Goal: Task Accomplishment & Management: Manage account settings

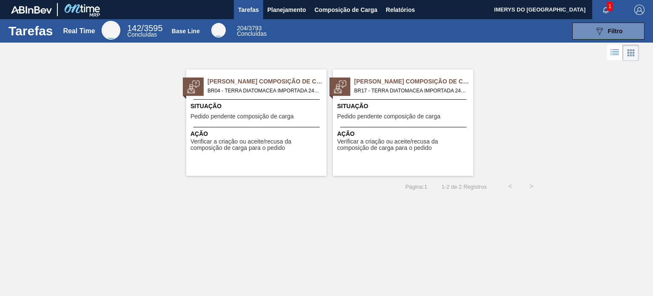
click at [278, 111] on div "Situação Pedido pendente composição de carga" at bounding box center [258, 112] width 134 height 21
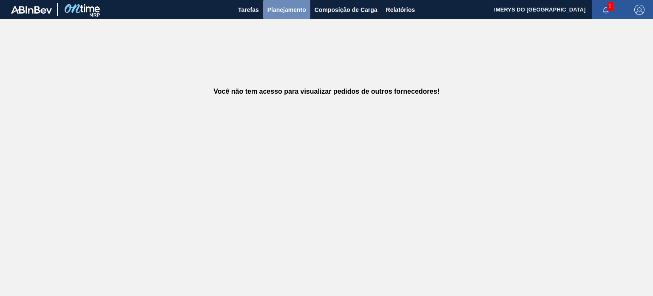
click at [279, 9] on span "Planejamento" at bounding box center [287, 10] width 39 height 10
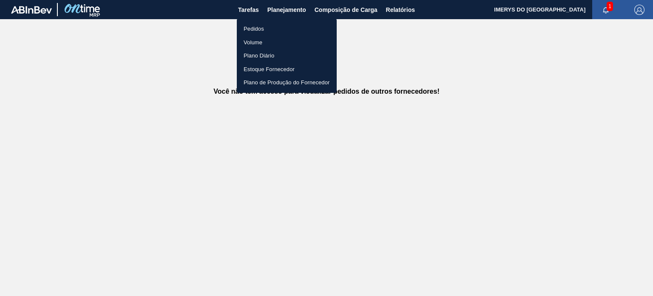
click at [257, 26] on li "Pedidos" at bounding box center [287, 29] width 100 height 14
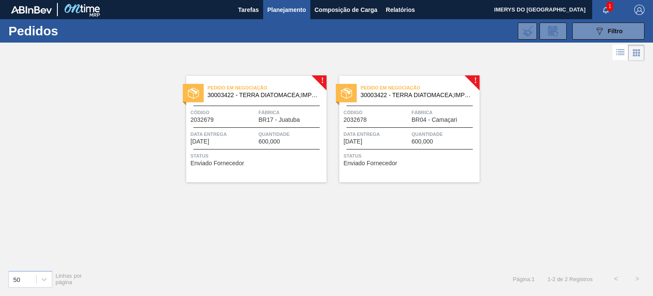
click at [266, 114] on span "Fábrica" at bounding box center [292, 112] width 66 height 9
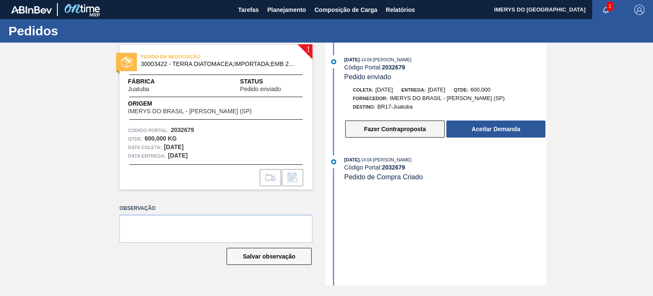
click at [402, 127] on button "Fazer Contraproposta" at bounding box center [395, 128] width 100 height 17
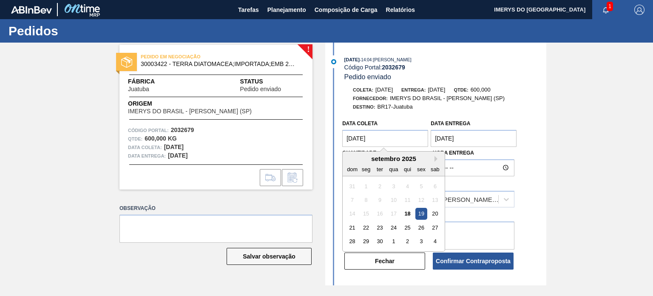
click at [405, 136] on coleta "[DATE]" at bounding box center [385, 138] width 86 height 17
click at [379, 227] on div "23" at bounding box center [379, 227] width 11 height 11
type coleta "[DATE]"
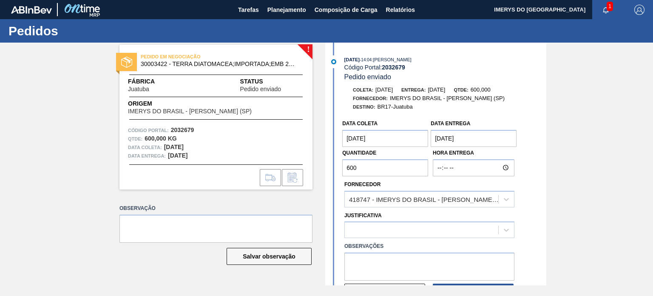
click at [473, 142] on entrega "[DATE]" at bounding box center [474, 138] width 86 height 17
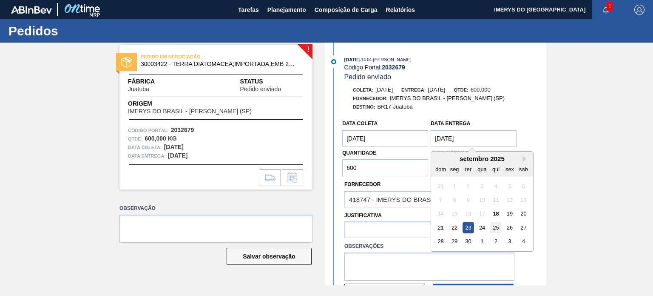
click at [496, 228] on div "25" at bounding box center [495, 227] width 11 height 11
type entrega "[DATE]"
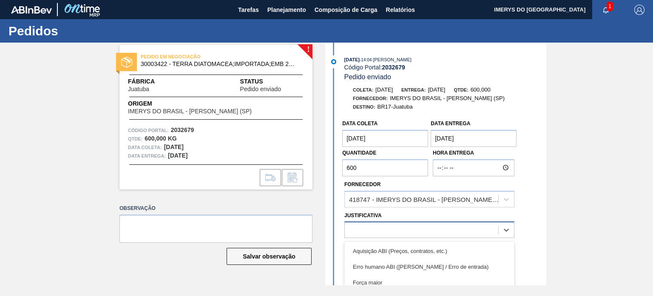
click at [383, 233] on div at bounding box center [422, 230] width 154 height 12
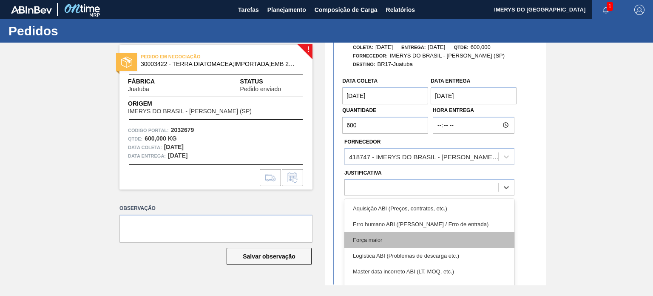
click at [400, 238] on div "Força maior" at bounding box center [430, 240] width 170 height 16
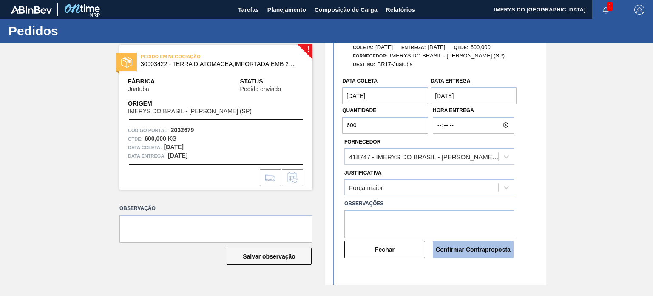
click at [485, 250] on button "Confirmar Contraproposta" at bounding box center [473, 249] width 81 height 17
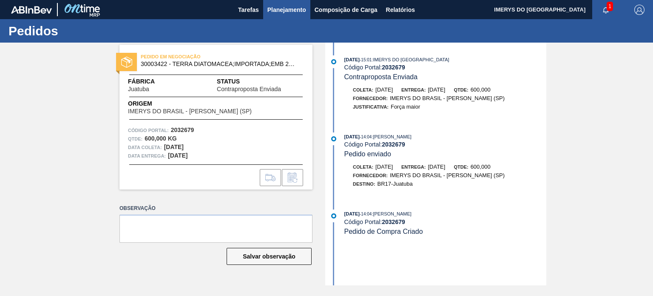
click at [291, 12] on span "Planejamento" at bounding box center [287, 10] width 39 height 10
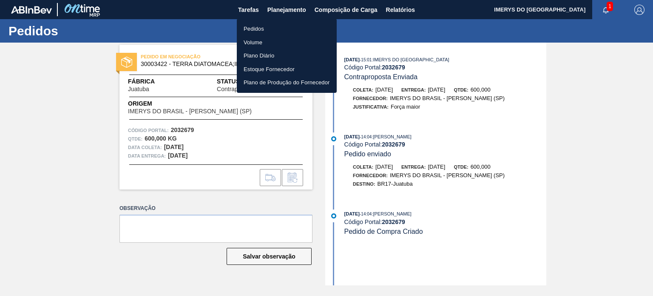
click at [260, 33] on li "Pedidos" at bounding box center [287, 29] width 100 height 14
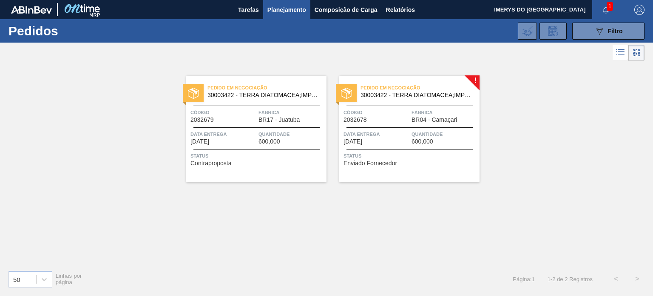
click at [374, 130] on span "Data entrega" at bounding box center [377, 134] width 66 height 9
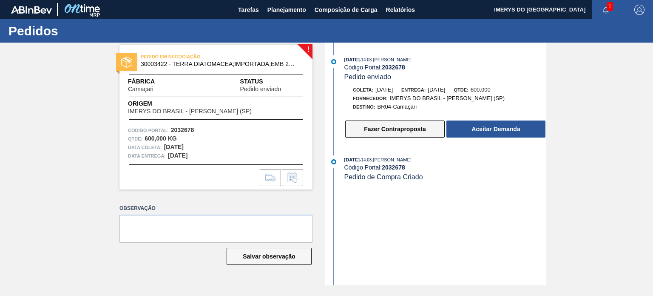
click at [379, 131] on button "Fazer Contraproposta" at bounding box center [395, 128] width 100 height 17
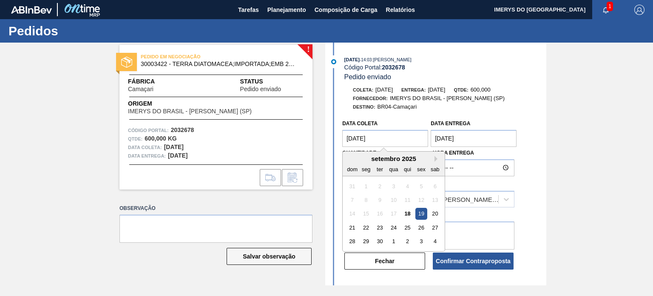
click at [388, 140] on coleta "[DATE]" at bounding box center [385, 138] width 86 height 17
click at [380, 227] on div "23" at bounding box center [379, 227] width 11 height 11
type coleta "[DATE]"
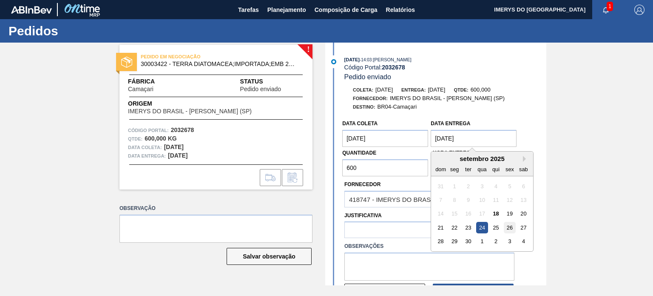
click at [506, 228] on div "26" at bounding box center [510, 227] width 11 height 11
type entrega "[DATE]"
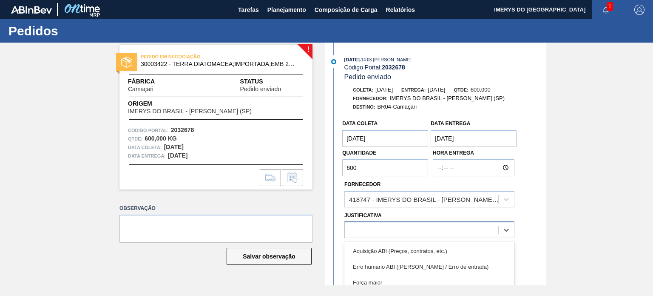
click at [377, 229] on div at bounding box center [422, 230] width 154 height 12
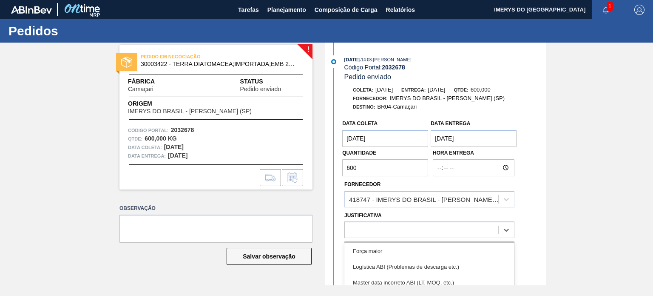
scroll to position [43, 0]
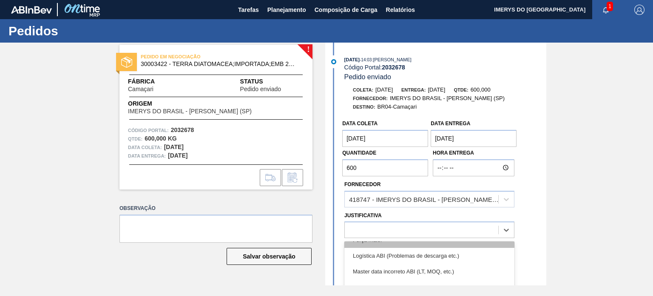
click at [408, 246] on div "Força maior" at bounding box center [430, 240] width 170 height 16
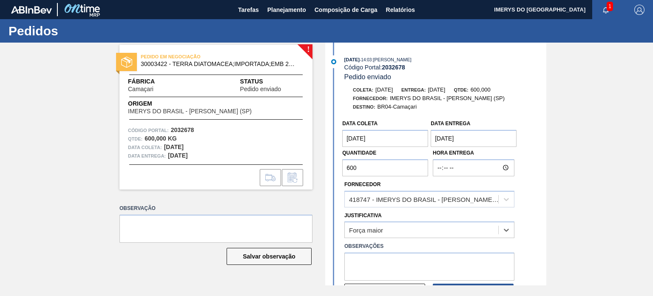
scroll to position [78, 0]
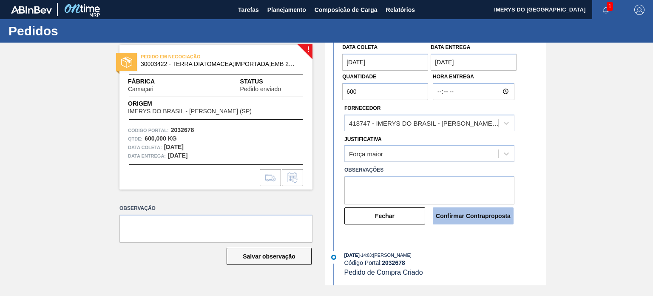
click at [460, 219] on button "Confirmar Contraproposta" at bounding box center [473, 215] width 81 height 17
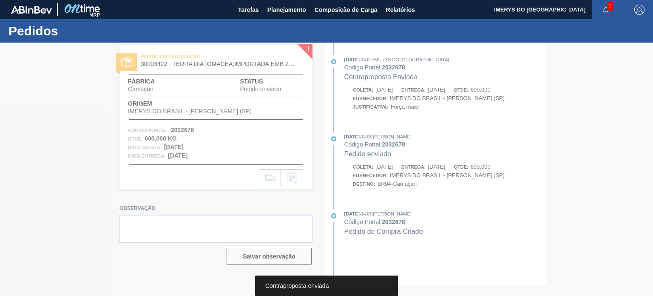
scroll to position [0, 0]
